Goal: Check status

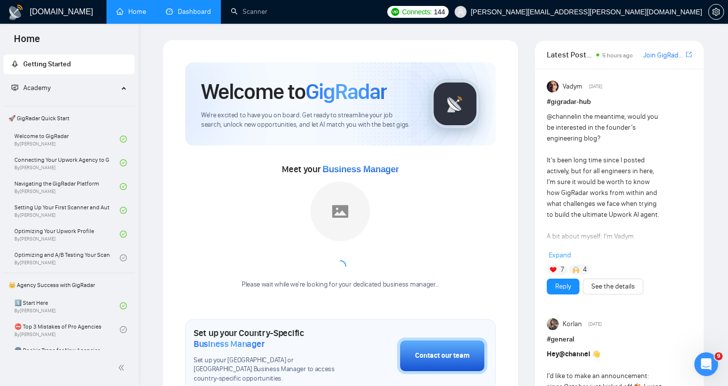
click at [199, 15] on link "Dashboard" at bounding box center [188, 11] width 45 height 8
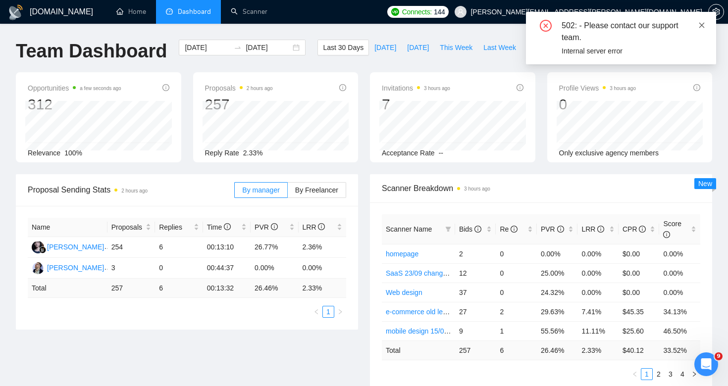
click at [702, 23] on icon "close" at bounding box center [701, 25] width 7 height 7
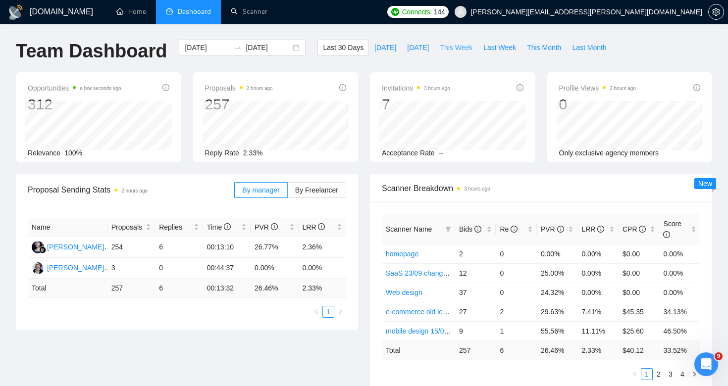
click at [457, 49] on span "This Week" at bounding box center [456, 47] width 33 height 11
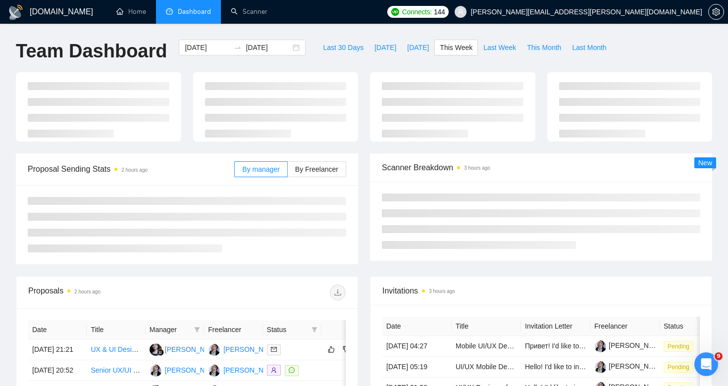
type input "[DATE]"
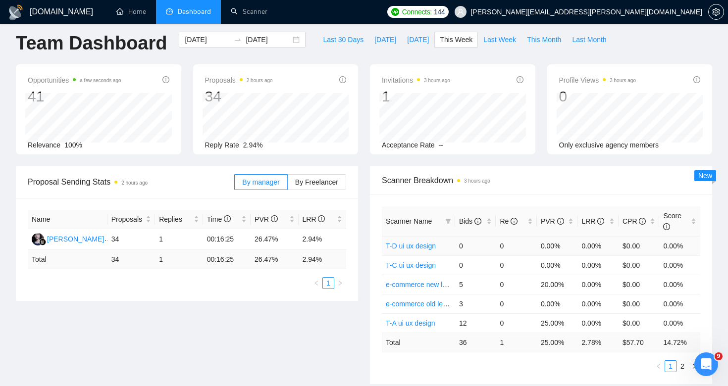
scroll to position [82, 0]
